Goal: Task Accomplishment & Management: Use online tool/utility

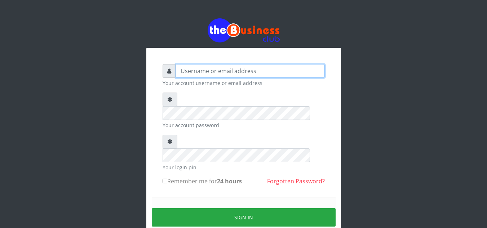
type input "elemuwaobiageli@gmail.com"
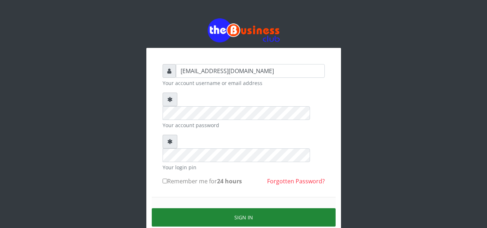
click at [242, 209] on button "Sign in" at bounding box center [244, 218] width 184 height 18
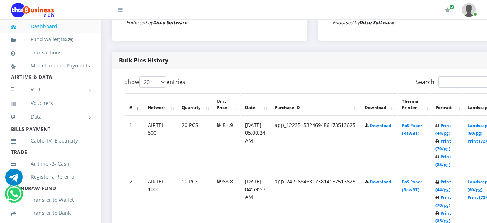
scroll to position [341, 0]
click at [451, 127] on link "Print (44/pg)" at bounding box center [444, 128] width 16 height 13
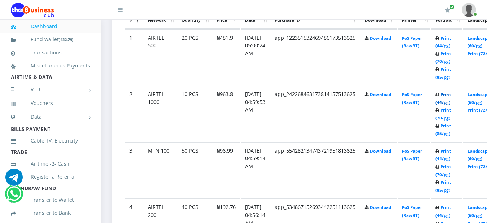
click at [451, 99] on link "Print (44/pg)" at bounding box center [444, 98] width 16 height 13
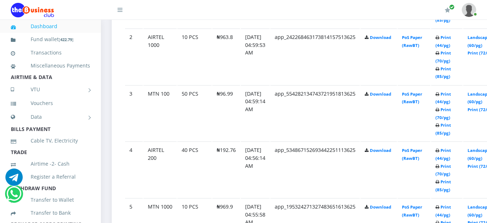
scroll to position [485, 0]
click at [451, 94] on link "Print (44/pg)" at bounding box center [444, 97] width 16 height 13
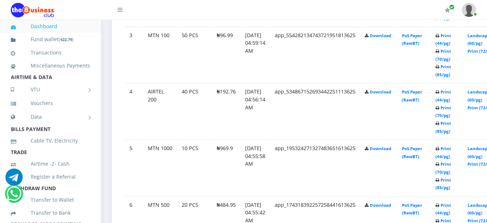
scroll to position [557, 0]
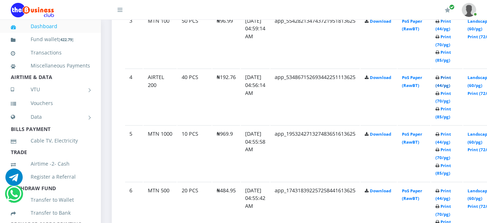
click at [451, 78] on link "Print (44/pg)" at bounding box center [444, 81] width 16 height 13
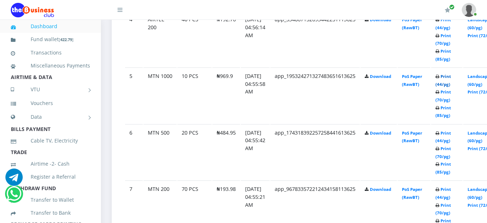
click at [451, 79] on link "Print (44/pg)" at bounding box center [444, 80] width 16 height 13
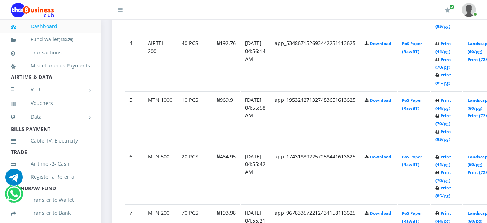
scroll to position [615, 0]
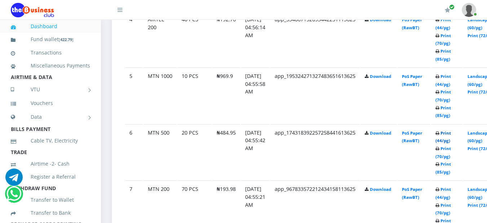
click at [451, 134] on link "Print (44/pg)" at bounding box center [444, 136] width 16 height 13
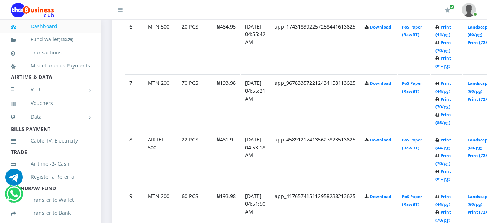
scroll to position [735, 0]
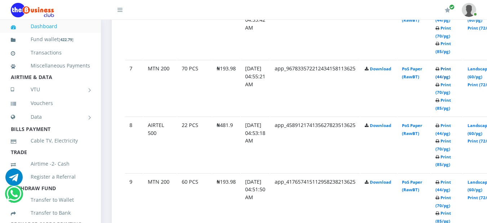
click at [451, 71] on link "Print (44/pg)" at bounding box center [444, 72] width 16 height 13
